Goal: Register for event/course

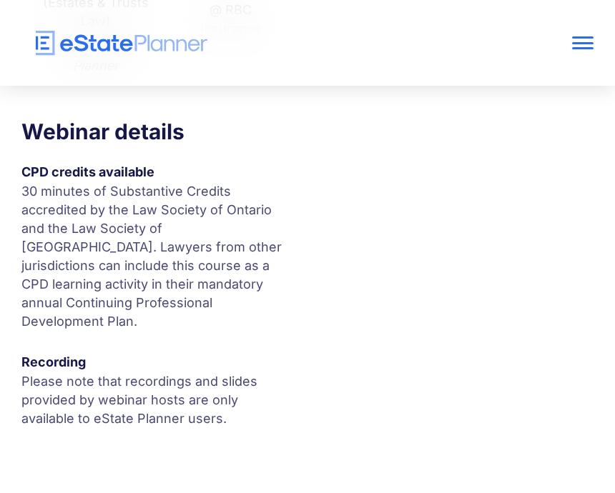
scroll to position [606, 0]
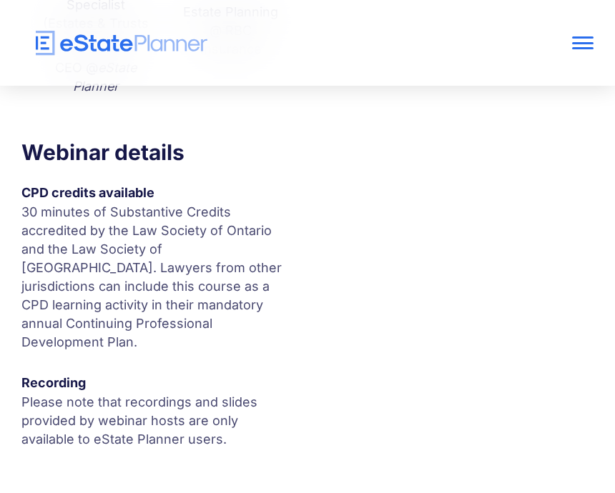
click at [391, 250] on div "LIVE WEBINAR | [DATE] 12:30 PM ET, 9:30 AM PT RESPs Join [PERSON_NAME] and [PER…" at bounding box center [307, 6] width 615 height 981
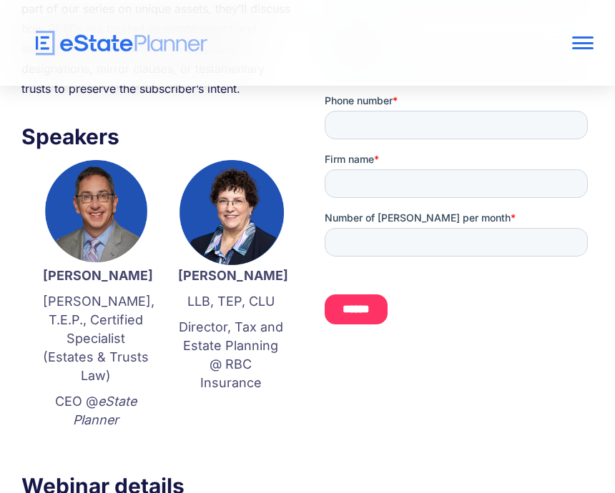
scroll to position [272, 0]
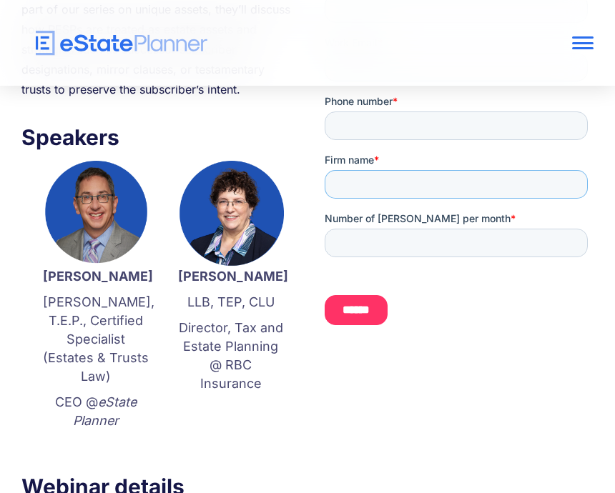
click at [479, 187] on input "Firm name *" at bounding box center [456, 184] width 263 height 29
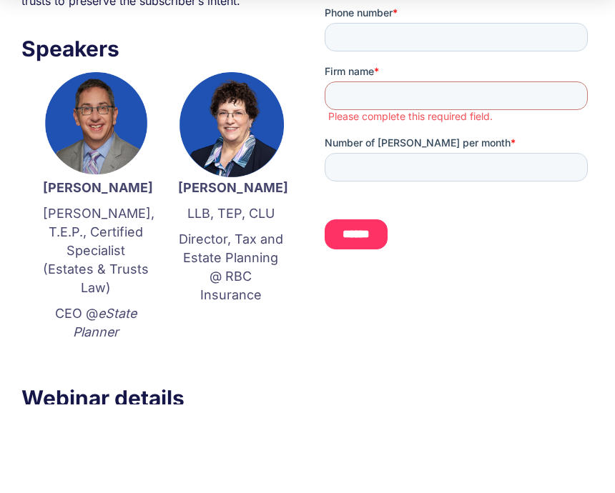
click at [310, 164] on div "LIVE WEBINAR | [DATE] 12:30 PM ET, 9:30 AM PT RESPs Join [PERSON_NAME] and [PER…" at bounding box center [307, 340] width 615 height 981
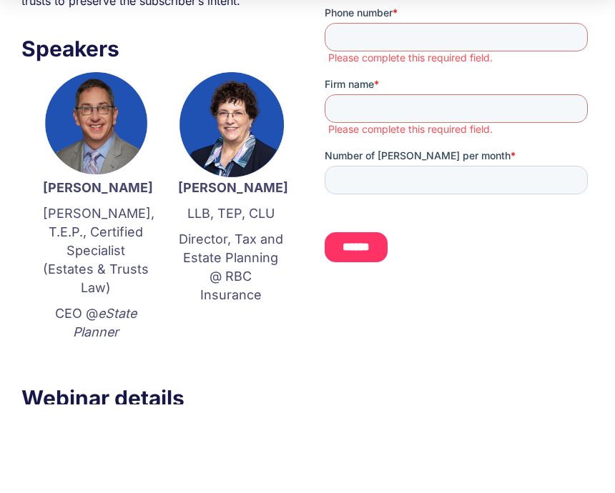
scroll to position [360, 0]
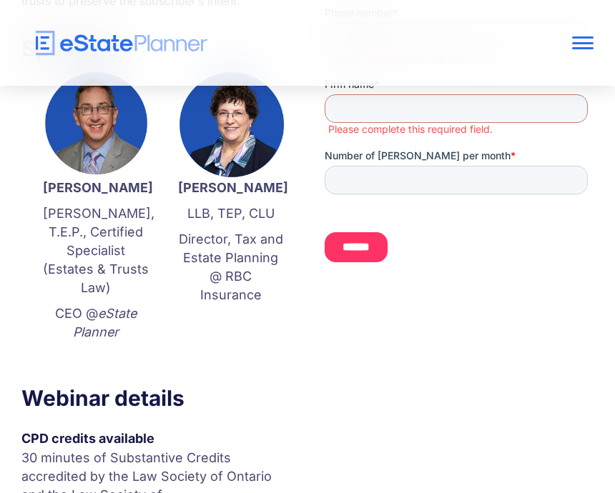
click at [327, 134] on ul "Please complete this required field." at bounding box center [459, 129] width 269 height 13
click at [330, 124] on label "Please complete this required field." at bounding box center [460, 129] width 265 height 13
click at [276, 54] on link "home" at bounding box center [250, 43] width 458 height 25
click at [194, 33] on img "home" at bounding box center [122, 43] width 172 height 25
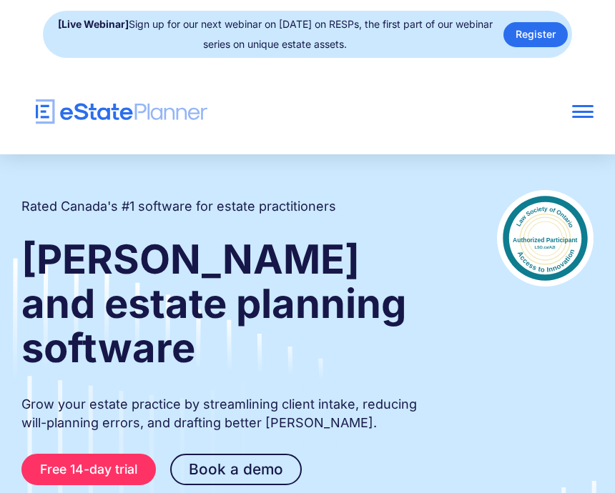
click at [533, 154] on div "Rated Canada's #1 software for estate practitioners Wills and estate planning s…" at bounding box center [307, 386] width 615 height 465
